Goal: Information Seeking & Learning: Learn about a topic

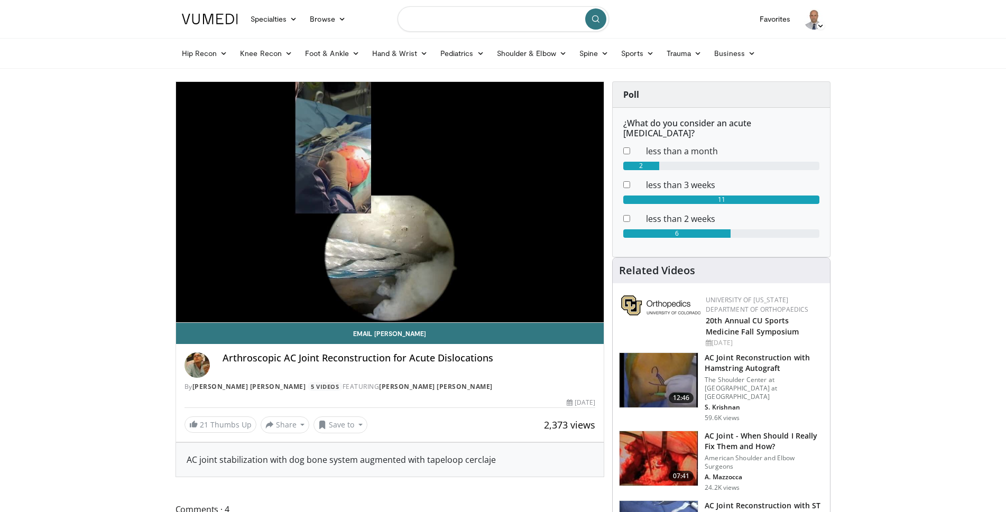
click at [511, 20] on input "Search topics, interventions" at bounding box center [503, 18] width 211 height 25
click at [411, 52] on link "Hand & Wrist" at bounding box center [400, 53] width 68 height 21
click at [430, 20] on input "***" at bounding box center [503, 18] width 211 height 25
type input "**********"
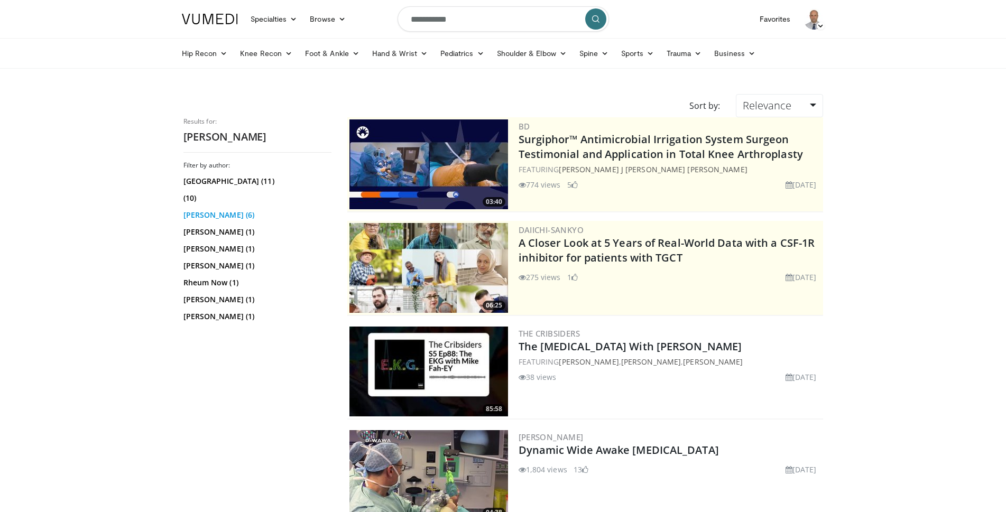
click at [209, 216] on link "[PERSON_NAME] (6)" at bounding box center [255, 215] width 145 height 11
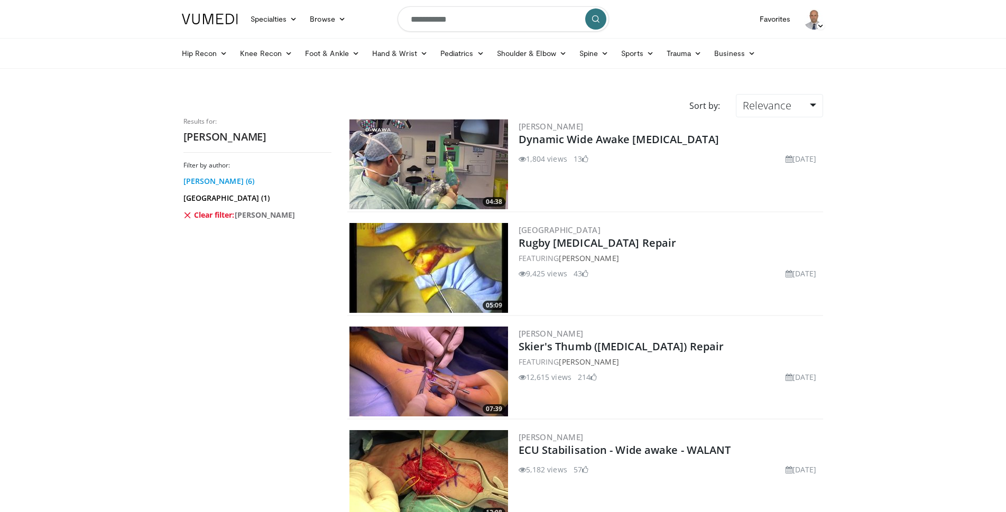
click at [216, 181] on link "[PERSON_NAME] (6)" at bounding box center [255, 181] width 145 height 11
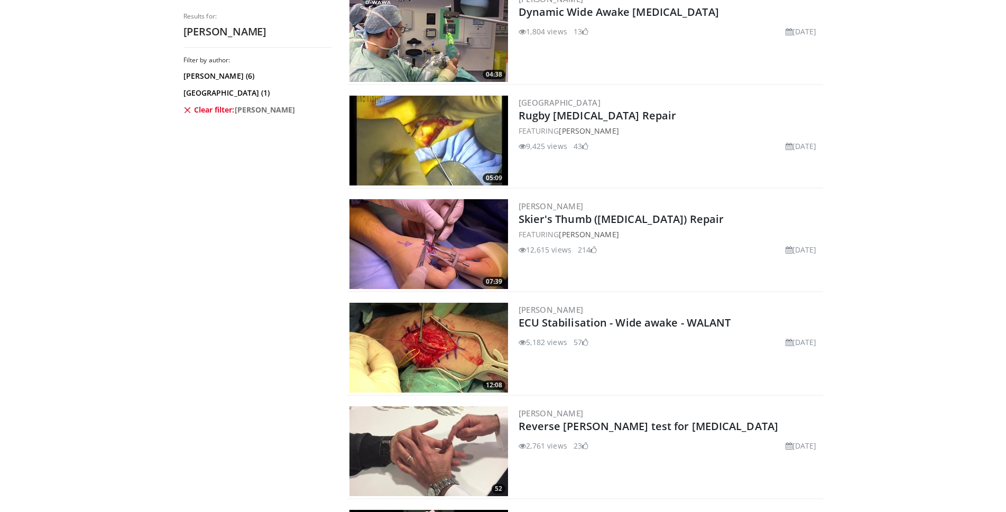
scroll to position [120, 0]
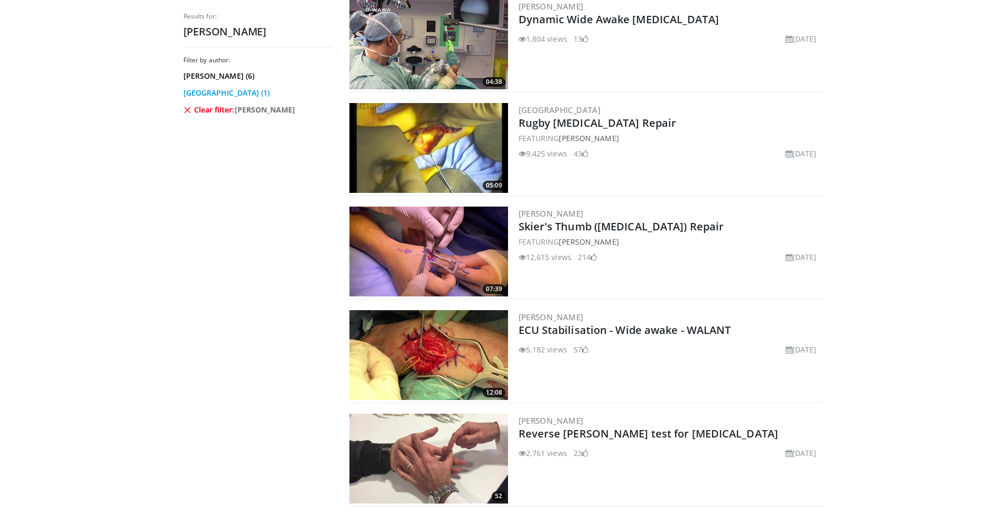
click at [219, 94] on link "[GEOGRAPHIC_DATA] (1)" at bounding box center [255, 93] width 145 height 11
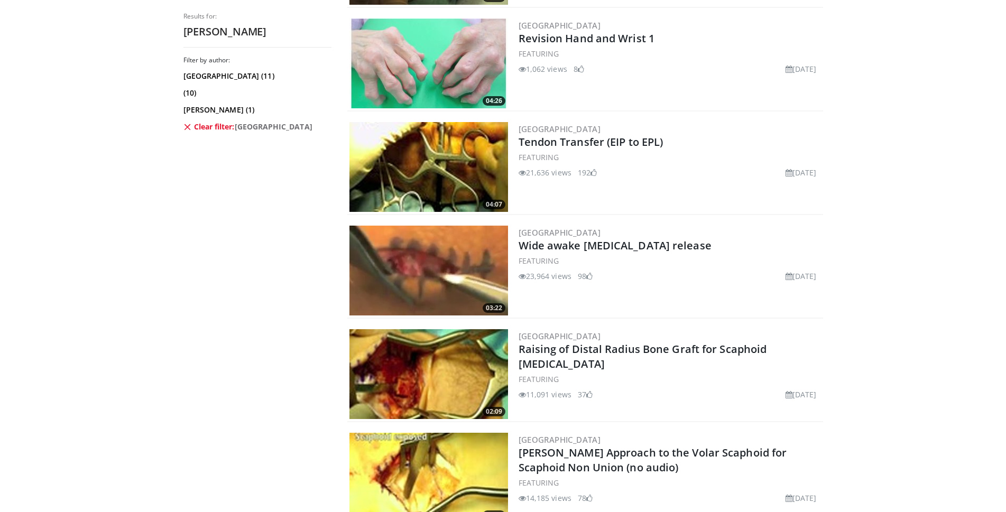
scroll to position [740, 0]
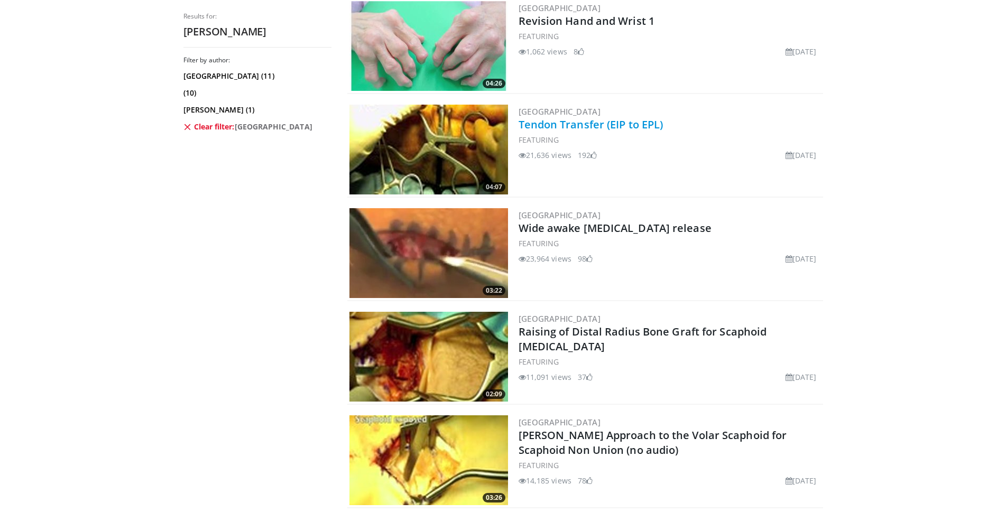
click at [610, 122] on link "Tendon Transfer (EIP to EPL)" at bounding box center [591, 124] width 145 height 14
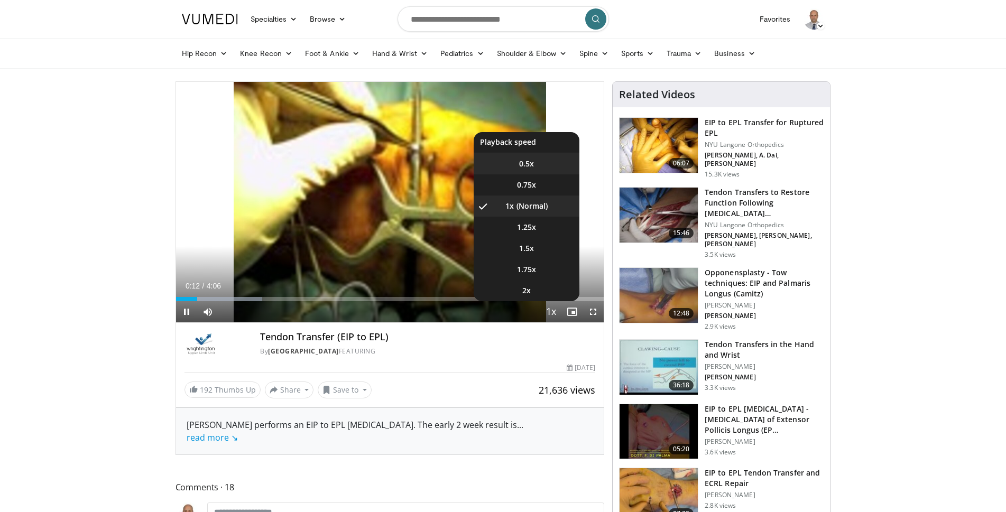
click at [537, 156] on li "0.5x" at bounding box center [527, 163] width 106 height 21
click at [540, 206] on li "1x" at bounding box center [527, 206] width 106 height 21
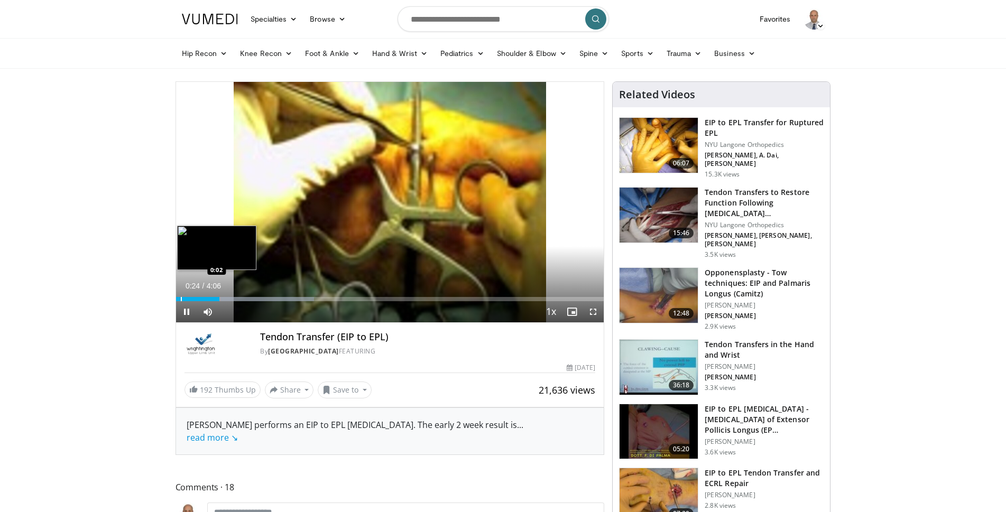
click at [181, 299] on div "Progress Bar" at bounding box center [181, 299] width 1 height 4
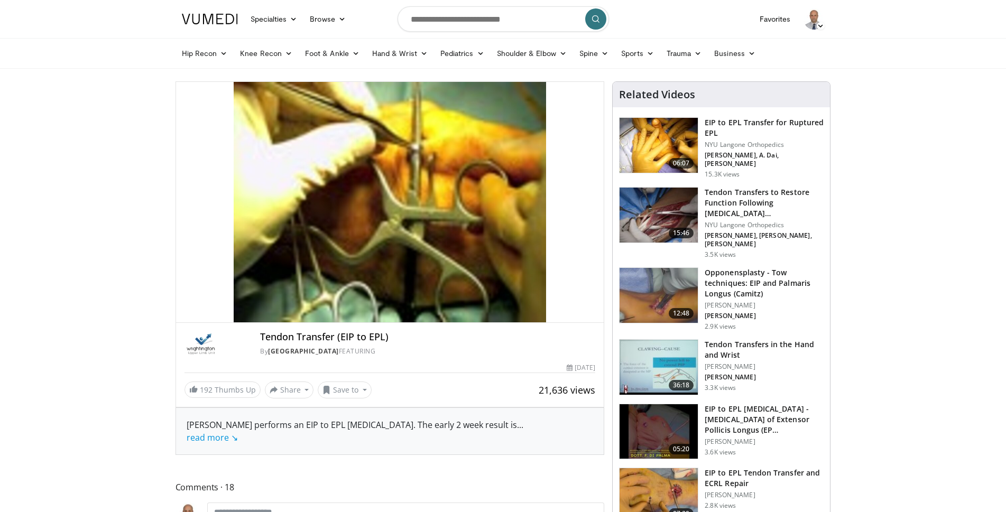
click at [661, 274] on img at bounding box center [659, 295] width 78 height 55
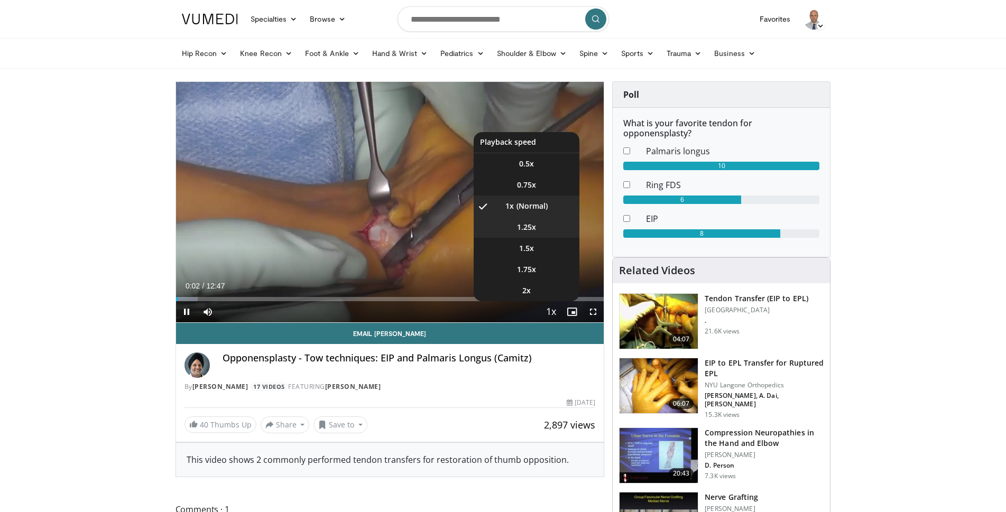
click at [530, 231] on span "1.25x" at bounding box center [526, 227] width 19 height 11
click at [533, 250] on span "1.5x" at bounding box center [526, 248] width 15 height 11
click at [527, 227] on span "1.25x" at bounding box center [526, 227] width 19 height 11
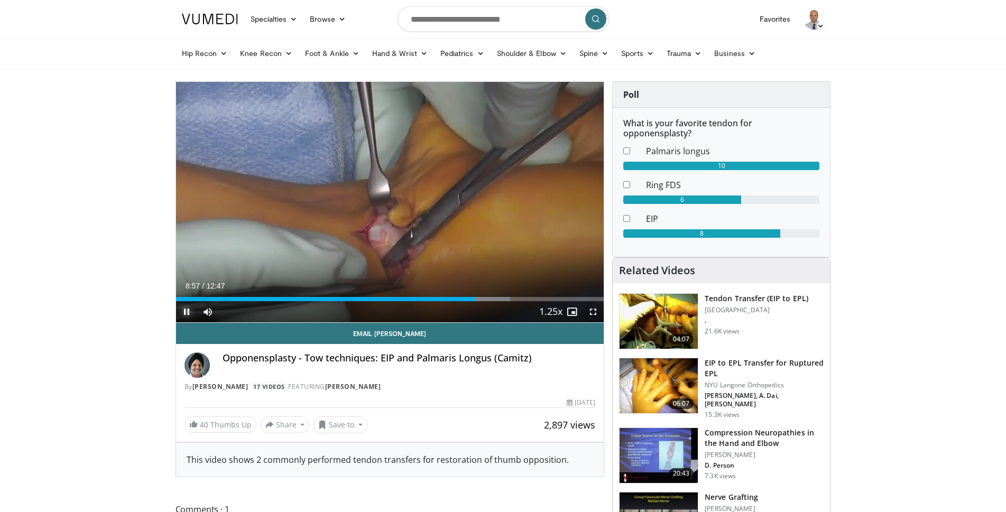
click at [182, 311] on span "Video Player" at bounding box center [186, 311] width 21 height 21
click at [185, 307] on span "Video Player" at bounding box center [186, 311] width 21 height 21
click at [241, 314] on div "Volume Level" at bounding box center [231, 312] width 20 height 4
click at [233, 311] on div "39%" at bounding box center [236, 312] width 30 height 4
click at [184, 310] on span "Video Player" at bounding box center [186, 311] width 21 height 21
